Goal: Task Accomplishment & Management: Manage account settings

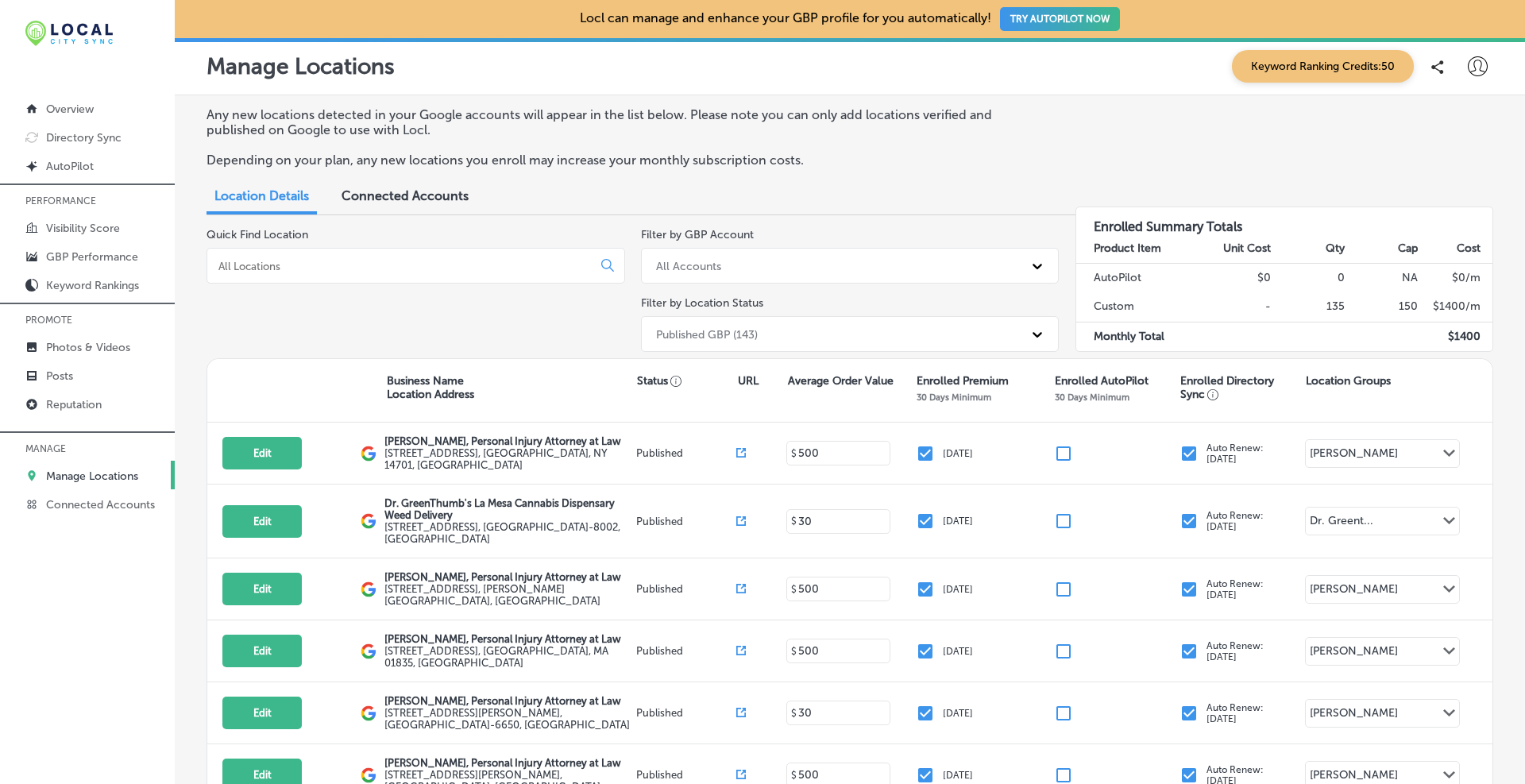
click at [93, 471] on p "Manage Locations" at bounding box center [92, 476] width 92 height 14
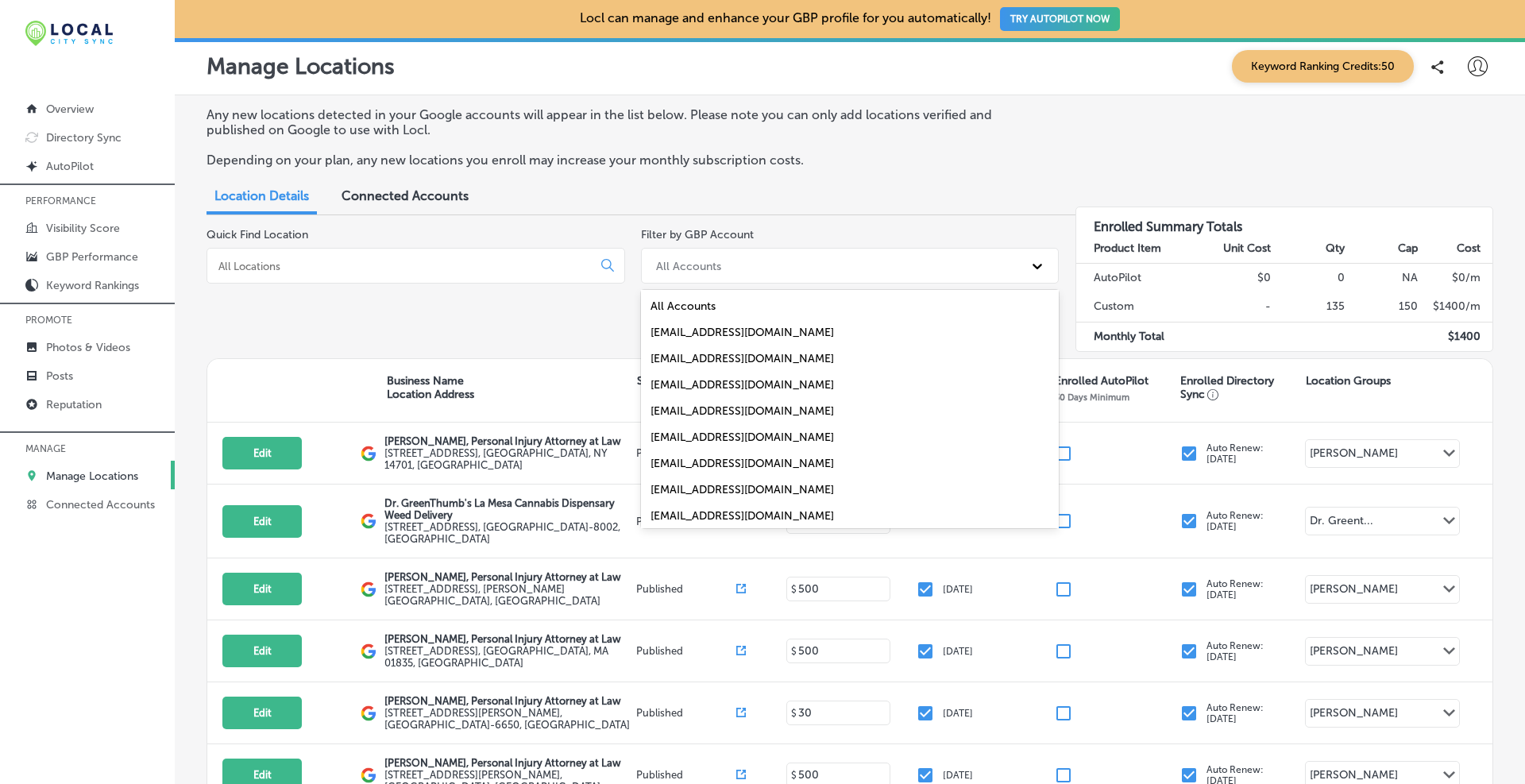
click at [731, 259] on div "All Accounts" at bounding box center [836, 265] width 376 height 26
click at [738, 435] on div "[EMAIL_ADDRESS][DOMAIN_NAME]" at bounding box center [851, 437] width 418 height 26
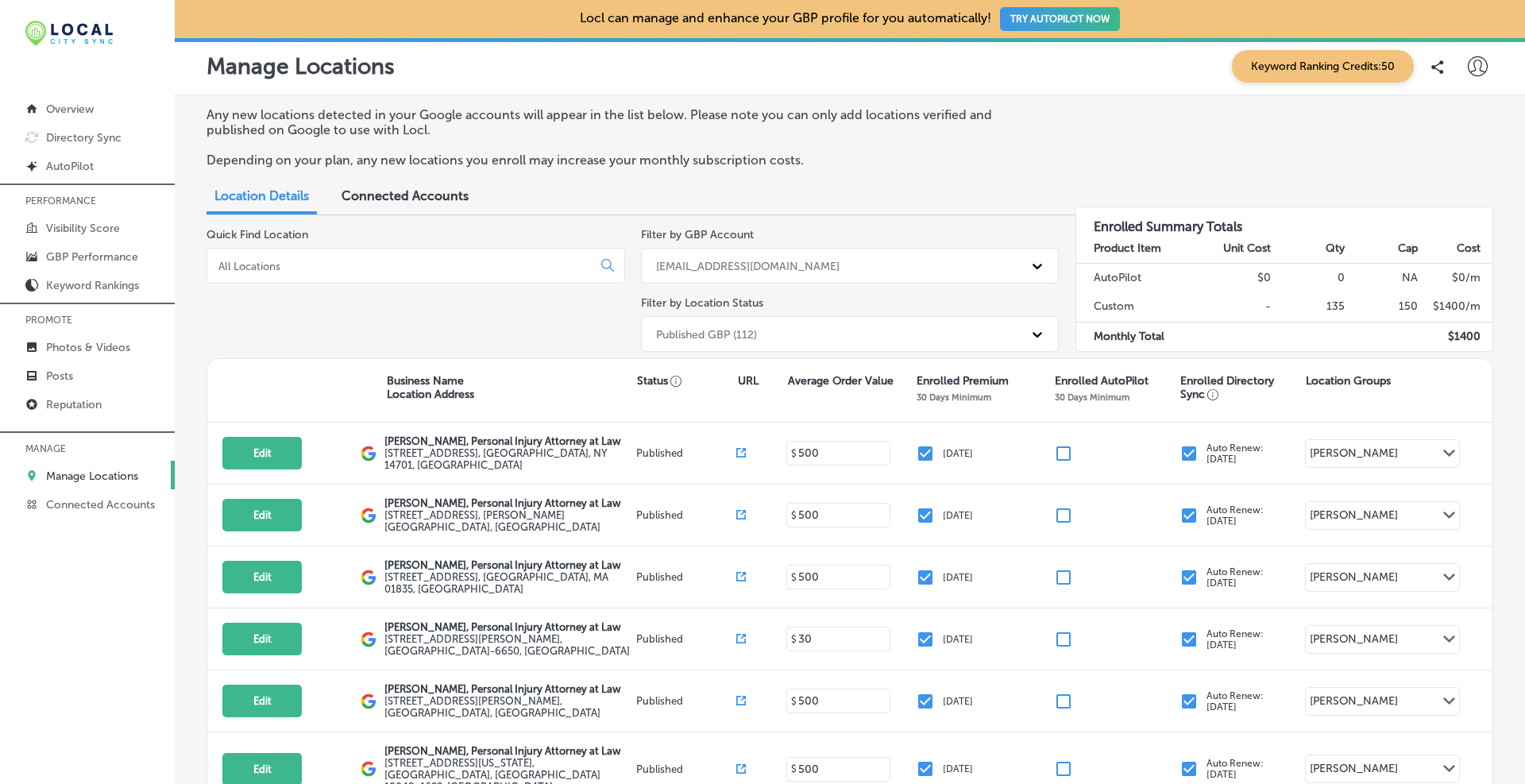
click at [738, 336] on div "Published GBP (112)" at bounding box center [706, 334] width 101 height 14
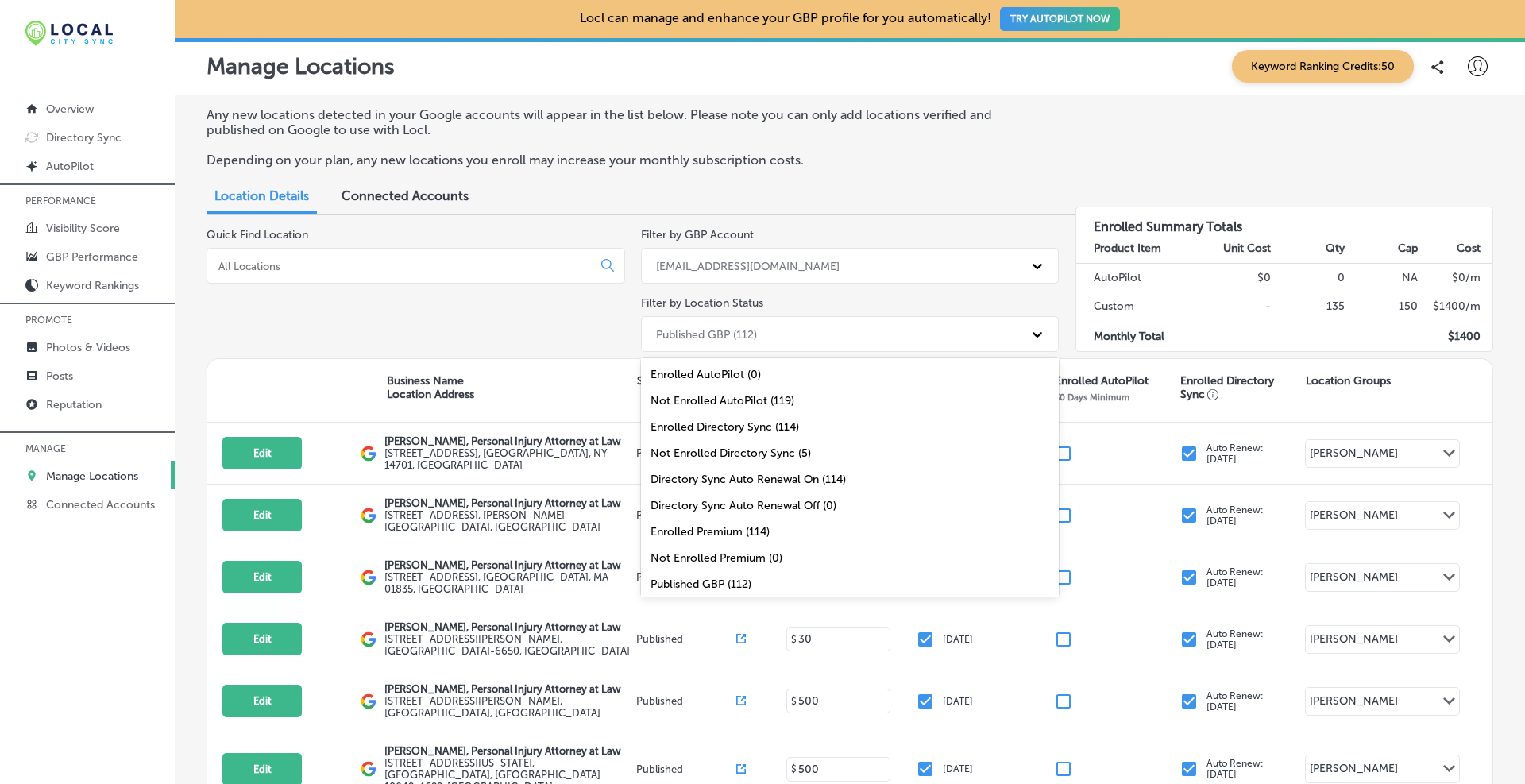
click at [733, 584] on div "Published GBP (112)" at bounding box center [851, 583] width 418 height 26
click at [760, 324] on div "Published GBP (112)" at bounding box center [836, 333] width 376 height 26
click at [686, 578] on div "Published GBP (112)" at bounding box center [851, 583] width 418 height 26
click at [683, 324] on div "Published GBP (112)" at bounding box center [836, 333] width 376 height 26
click at [717, 450] on div "Not Enrolled Directory Sync (5)" at bounding box center [851, 452] width 418 height 26
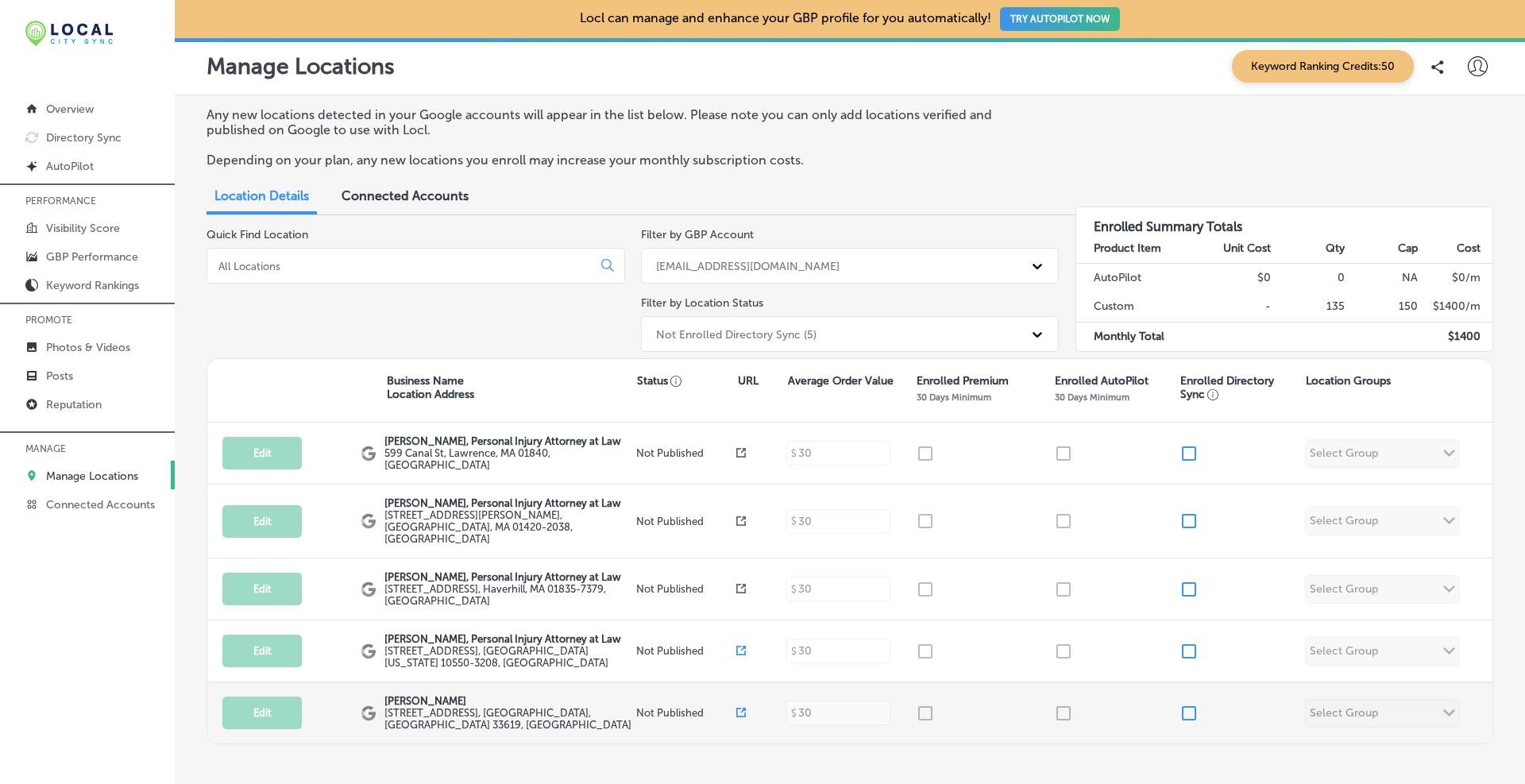
scroll to position [65, 0]
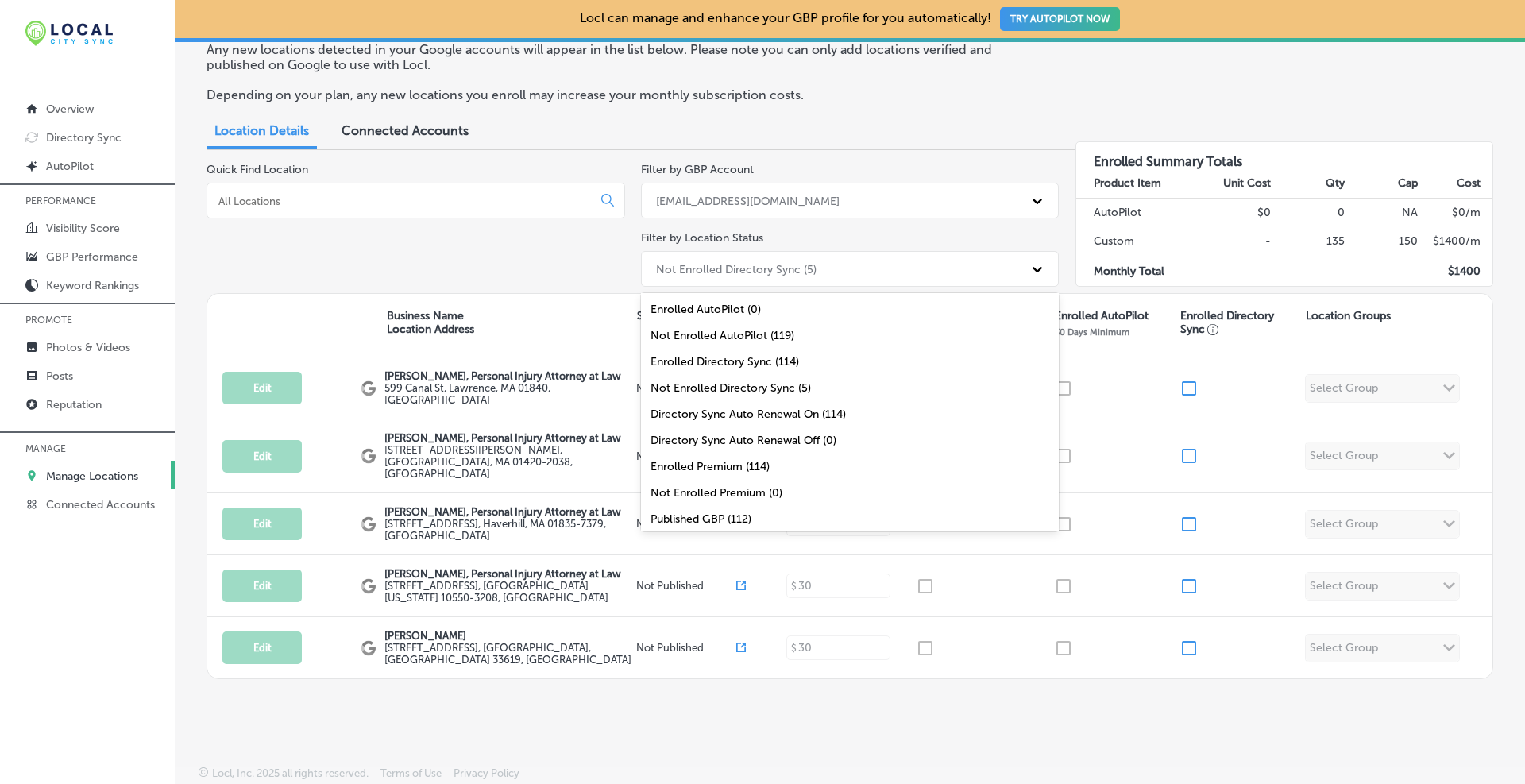
click at [786, 271] on div "Not Enrolled Directory Sync (5)" at bounding box center [736, 269] width 161 height 14
